Goal: Navigation & Orientation: Find specific page/section

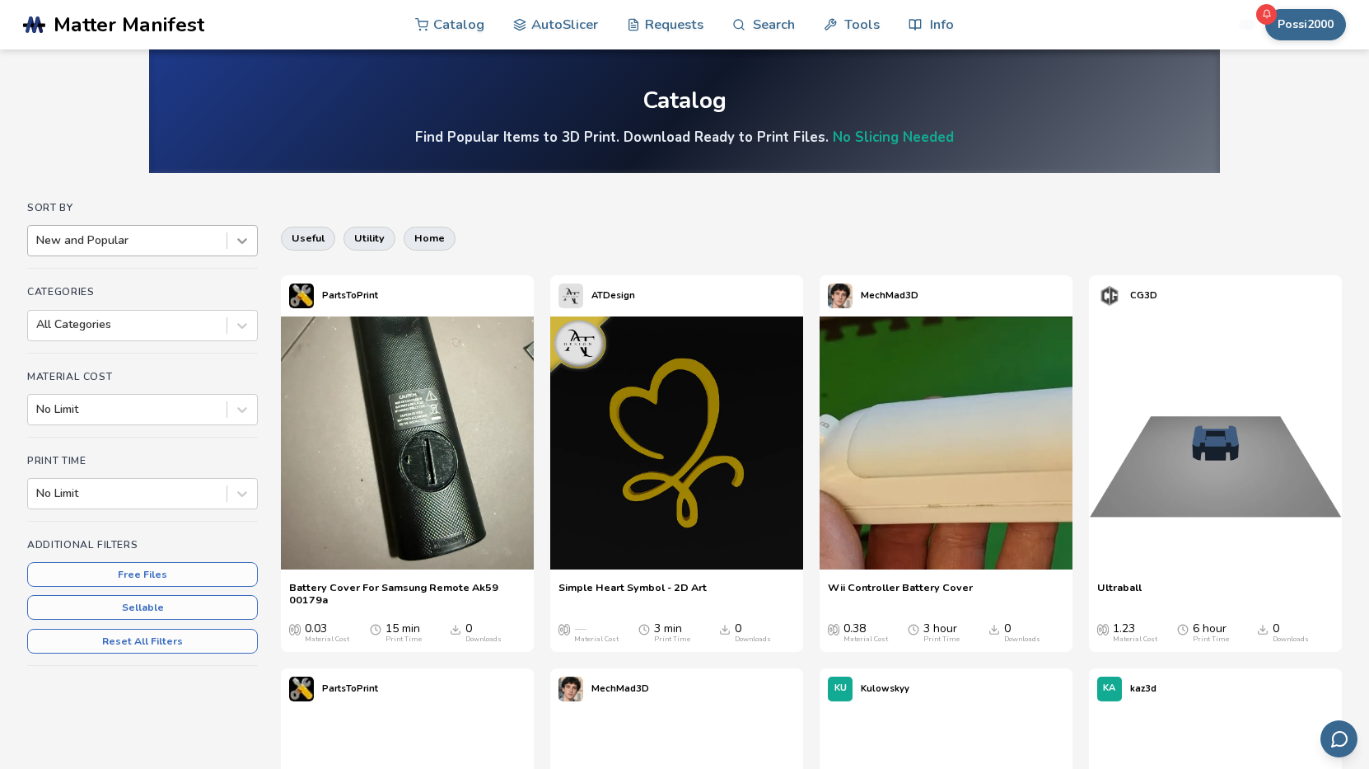
click at [241, 240] on icon at bounding box center [242, 240] width 16 height 16
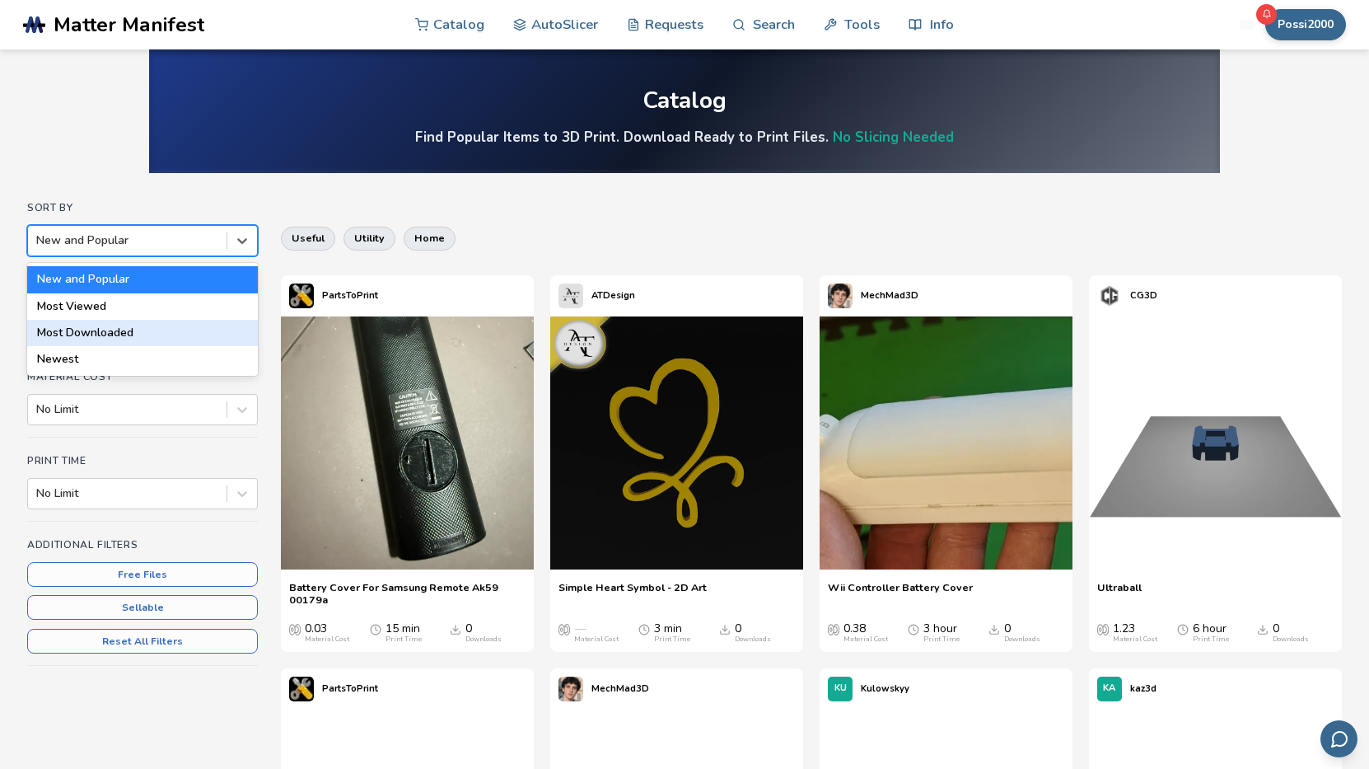
click at [91, 334] on div "Most Downloaded" at bounding box center [142, 333] width 231 height 26
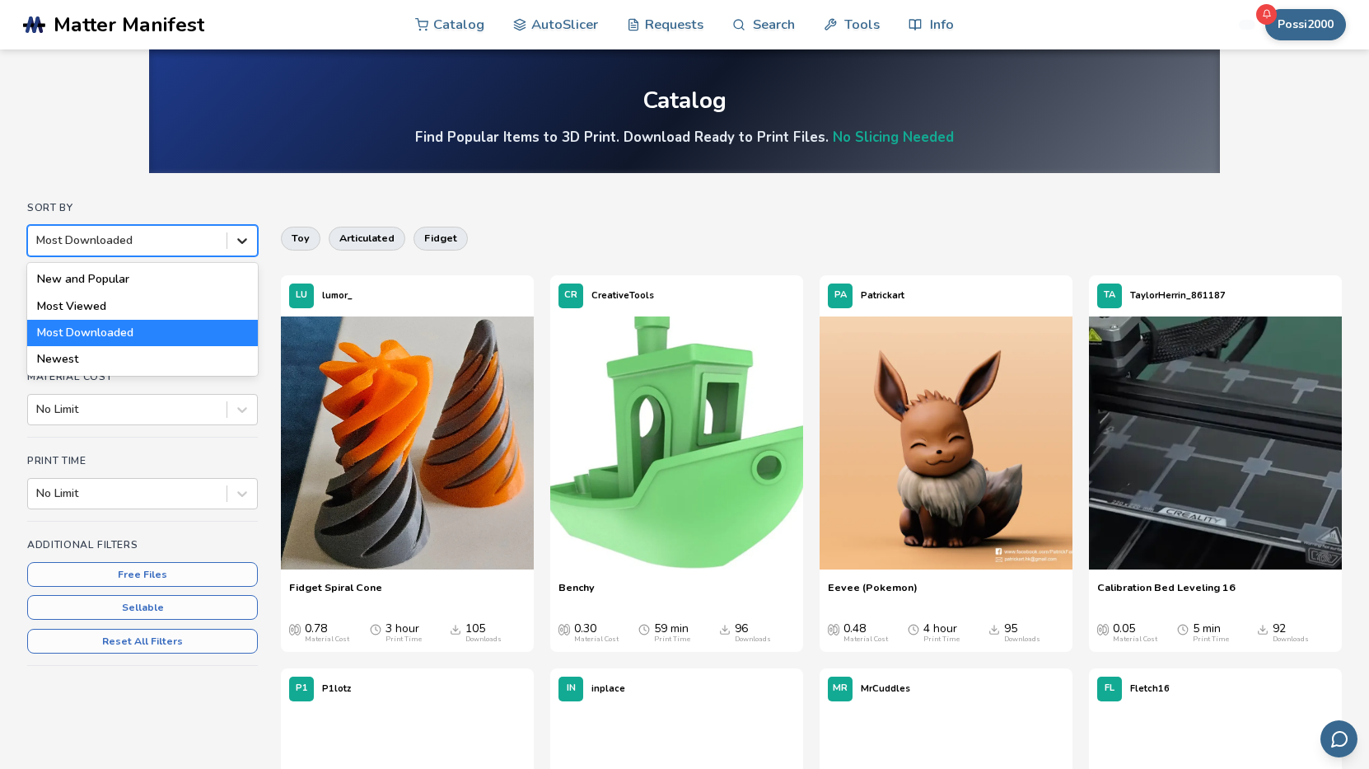
click at [238, 241] on icon at bounding box center [242, 240] width 16 height 16
click at [70, 359] on div "Newest" at bounding box center [142, 359] width 231 height 26
